Goal: Information Seeking & Learning: Learn about a topic

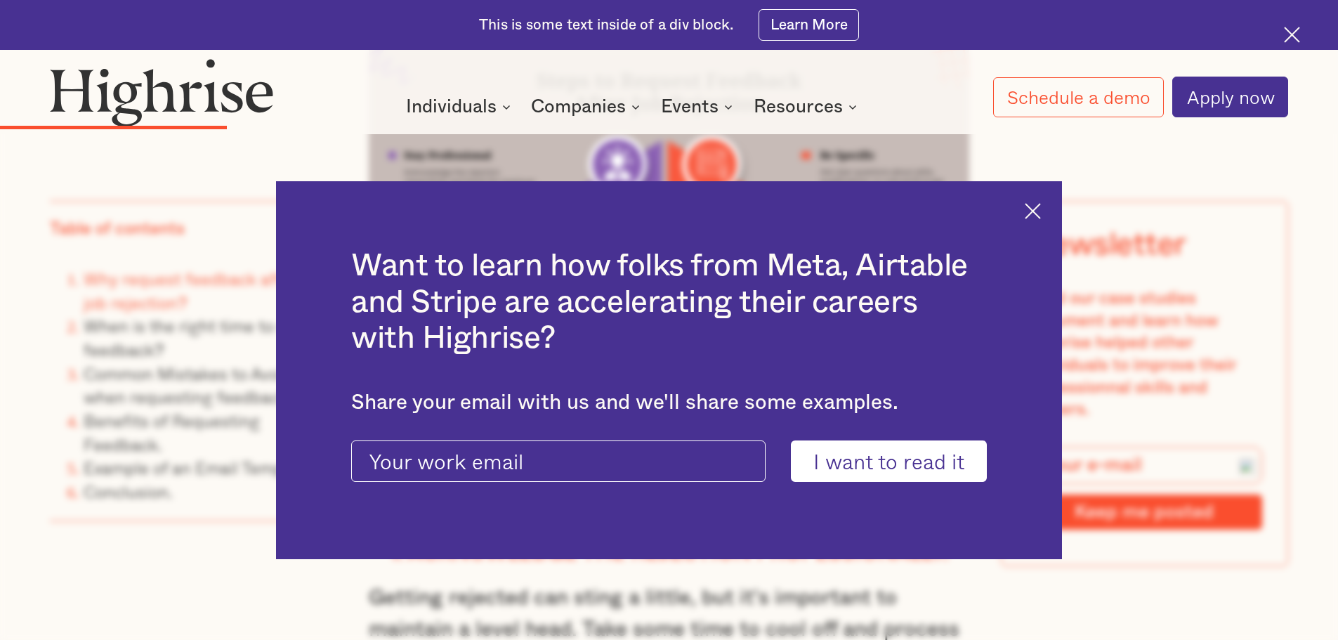
scroll to position [2738, 0]
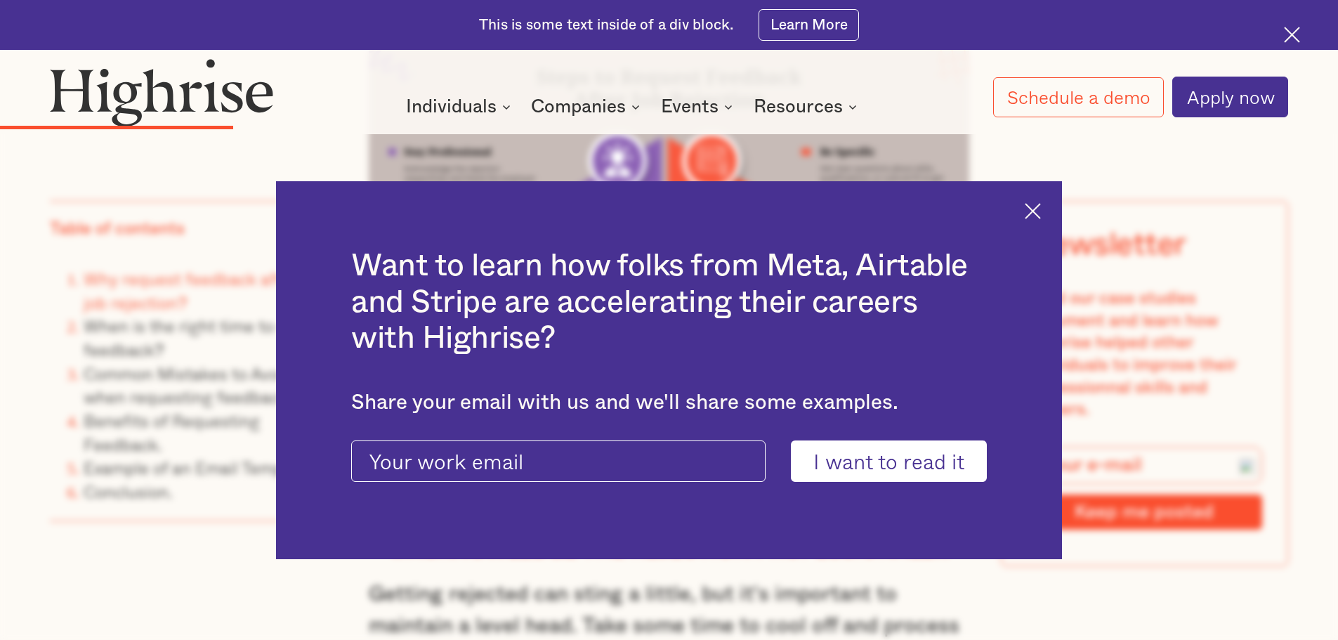
click at [1041, 209] on img at bounding box center [1032, 211] width 16 height 16
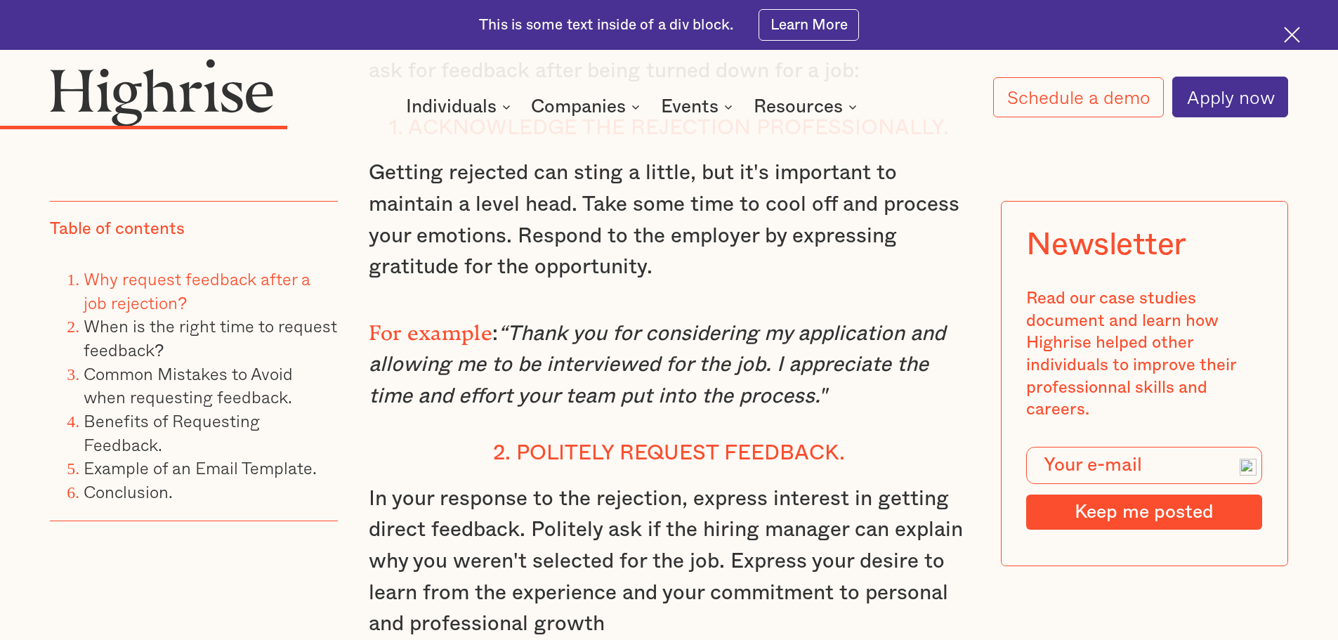
scroll to position [3230, 0]
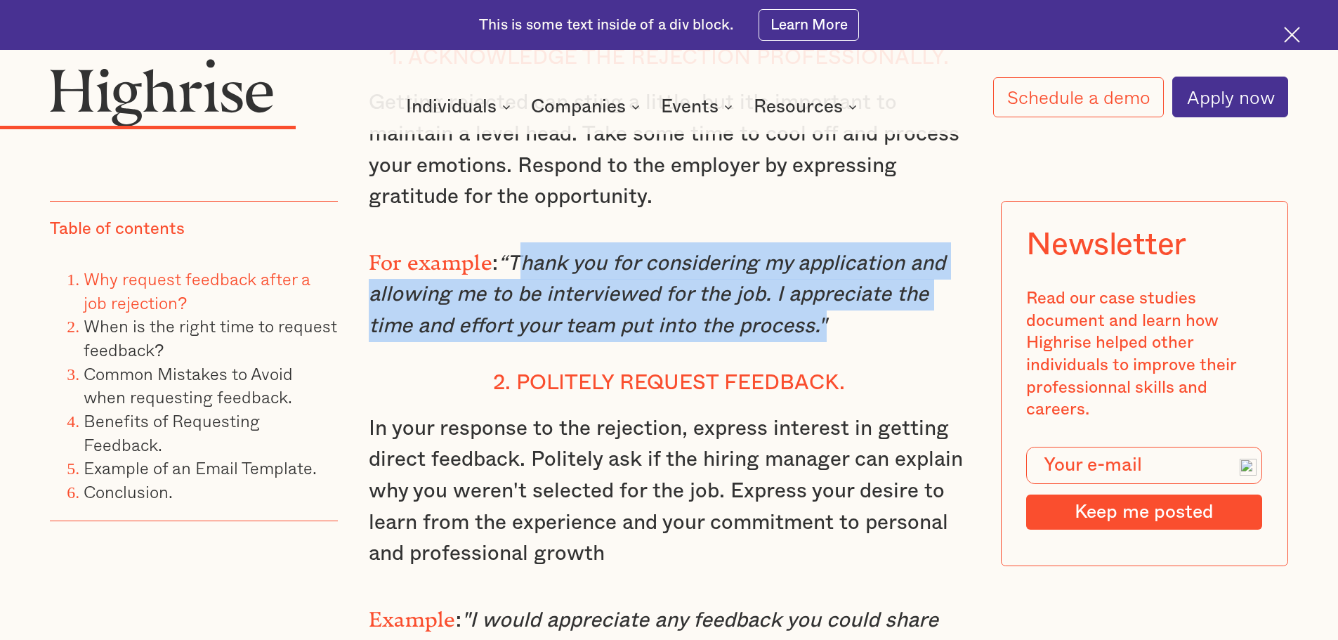
drag, startPoint x: 819, startPoint y: 341, endPoint x: 509, endPoint y: 285, distance: 315.4
click at [509, 285] on em "“Thank you for considering my application and allowing me to be interviewed for…" at bounding box center [657, 295] width 576 height 84
copy em "Thank you for considering my application and allowing me to be interviewed for …"
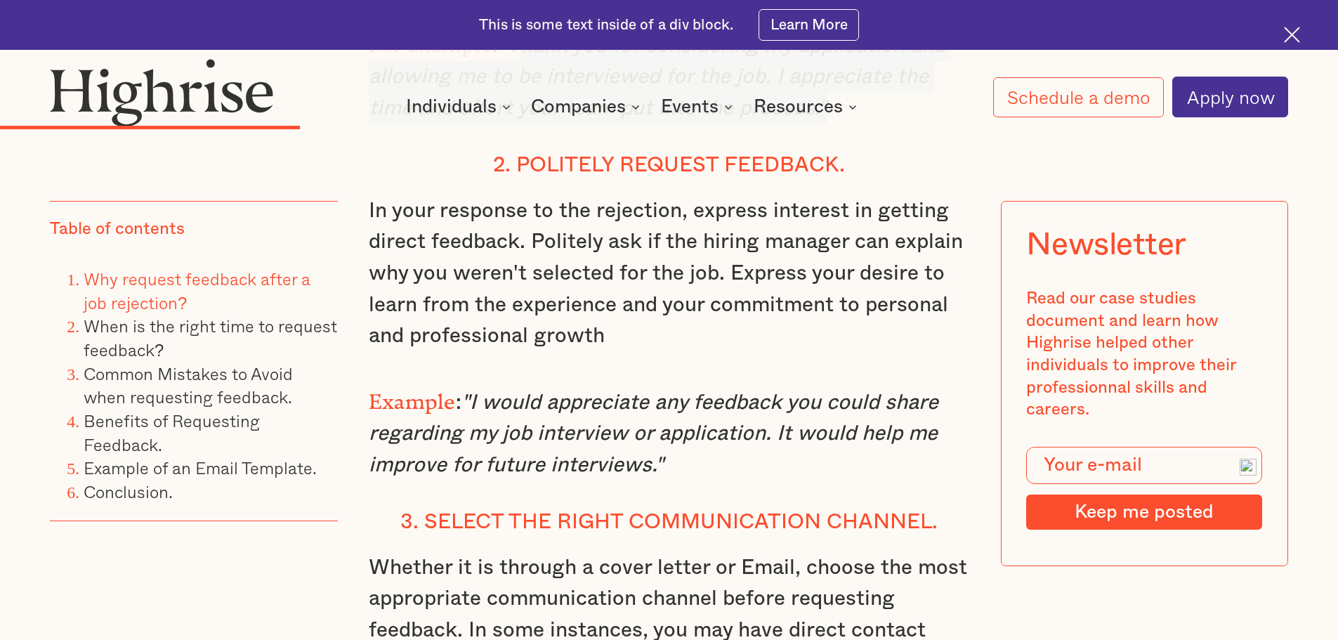
scroll to position [3511, 0]
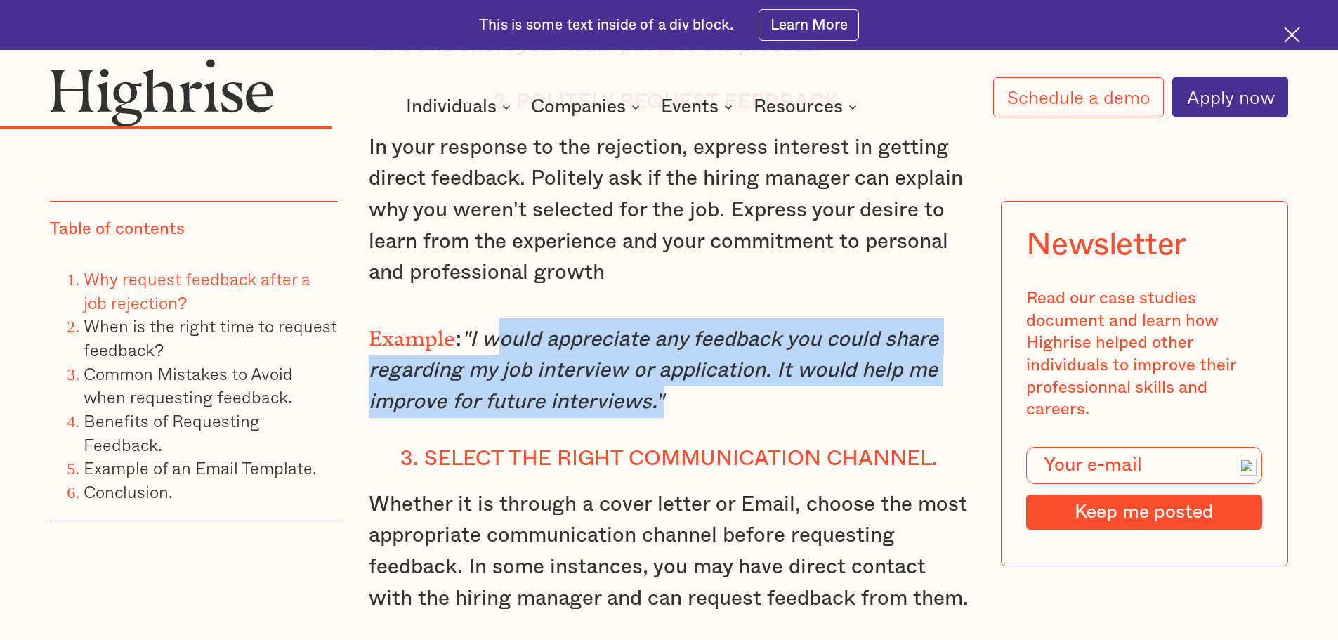
drag, startPoint x: 654, startPoint y: 418, endPoint x: 489, endPoint y: 351, distance: 177.3
click at [489, 351] on em ""I would appreciate any feedback you could share regarding my job interview or …" at bounding box center [653, 371] width 569 height 84
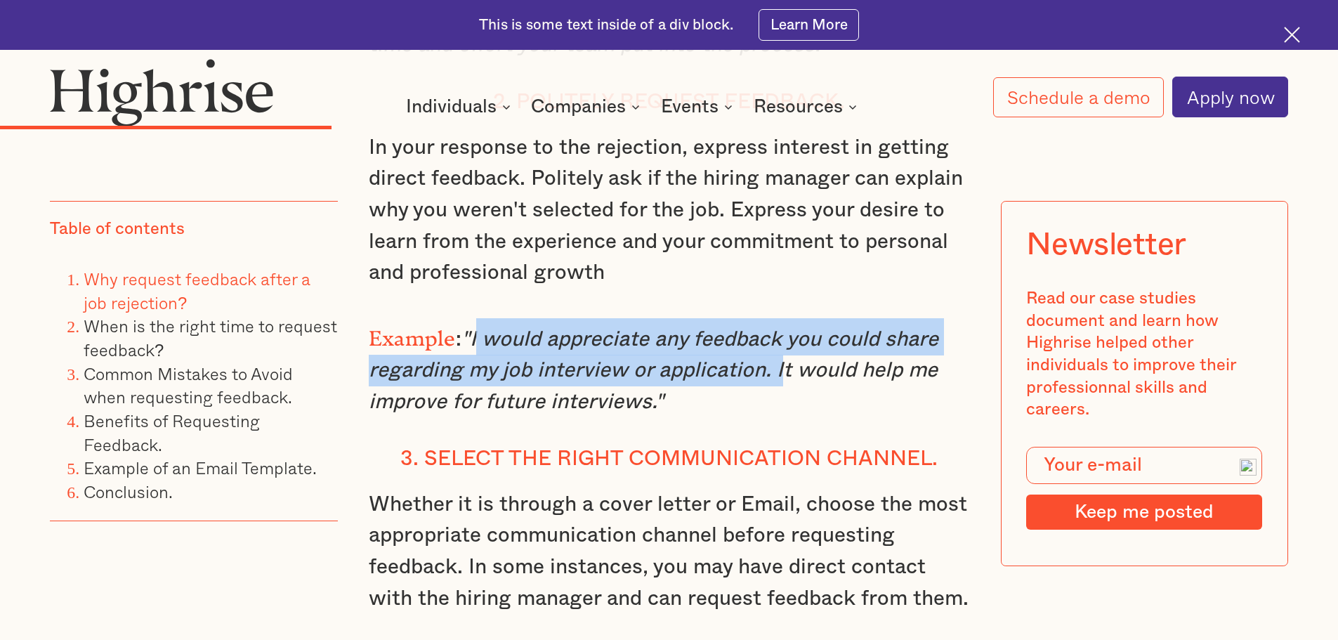
drag, startPoint x: 772, startPoint y: 382, endPoint x: 473, endPoint y: 348, distance: 300.4
click at [473, 348] on em ""I would appreciate any feedback you could share regarding my job interview or …" at bounding box center [653, 371] width 569 height 84
copy em "I would appreciate any feedback you could share regarding my job interview or a…"
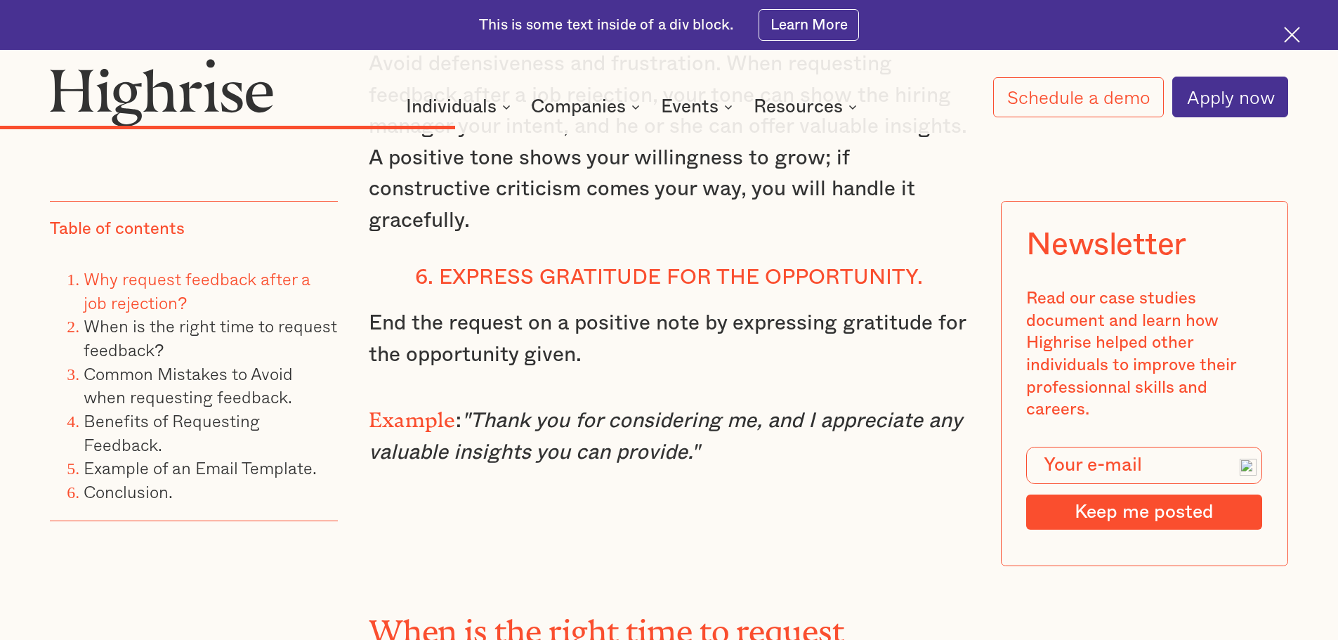
scroll to position [4494, 0]
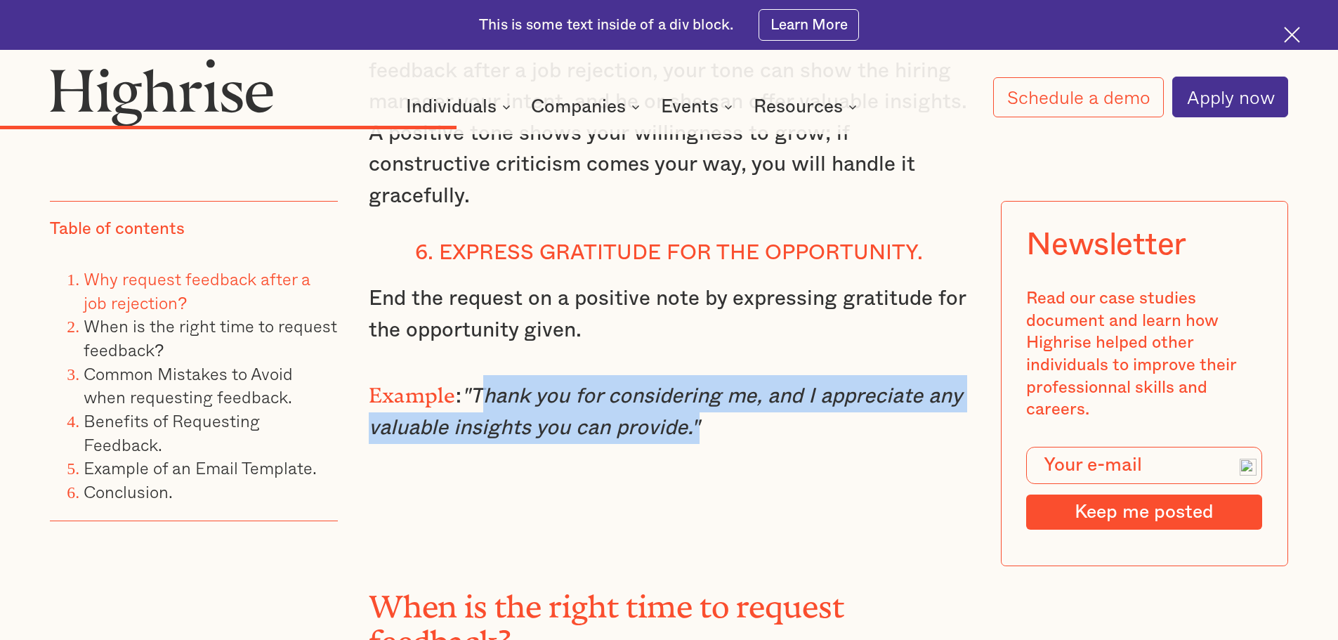
drag, startPoint x: 691, startPoint y: 415, endPoint x: 475, endPoint y: 385, distance: 217.6
click at [475, 385] on em ""Thank you for considering me, and I appreciate any valuable insights you can p…" at bounding box center [665, 411] width 593 height 53
copy em "Thank you for considering me, and I appreciate any valuable insights you can pr…"
